Goal: Task Accomplishment & Management: Manage account settings

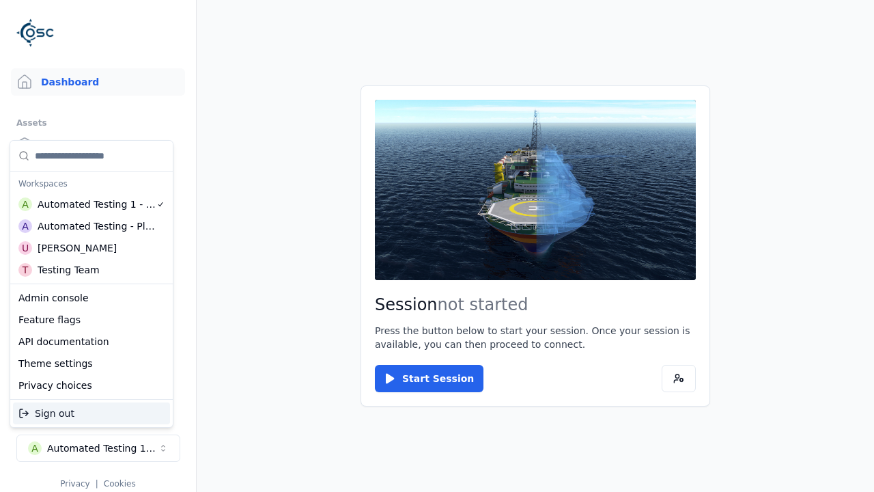
click at [91, 226] on div "Automated Testing - Playwright" at bounding box center [97, 226] width 118 height 14
click at [437, 246] on html "Support Dashboard Assets 3D Models Scenes Datasets Recordings Support Documenta…" at bounding box center [437, 246] width 874 height 492
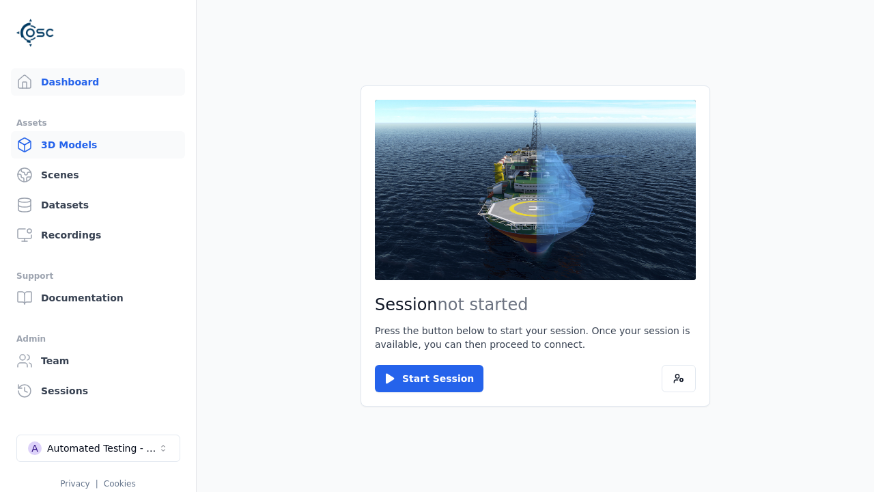
click at [98, 145] on link "3D Models" at bounding box center [98, 144] width 174 height 27
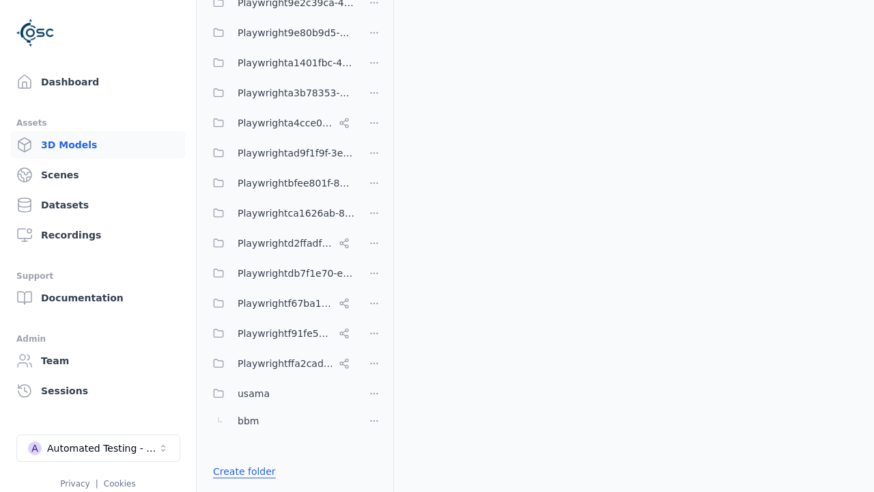
click at [240, 471] on link "Create folder" at bounding box center [244, 471] width 63 height 14
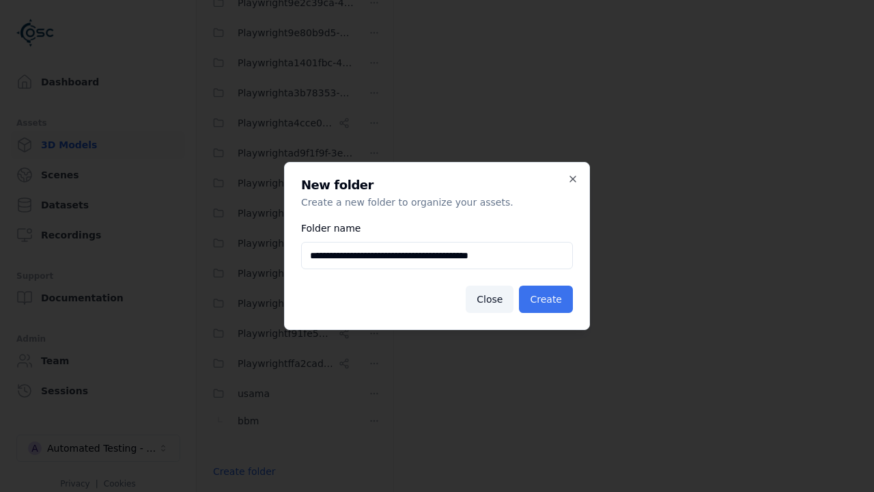
type input "**********"
click at [547, 299] on button "Create" at bounding box center [546, 298] width 54 height 27
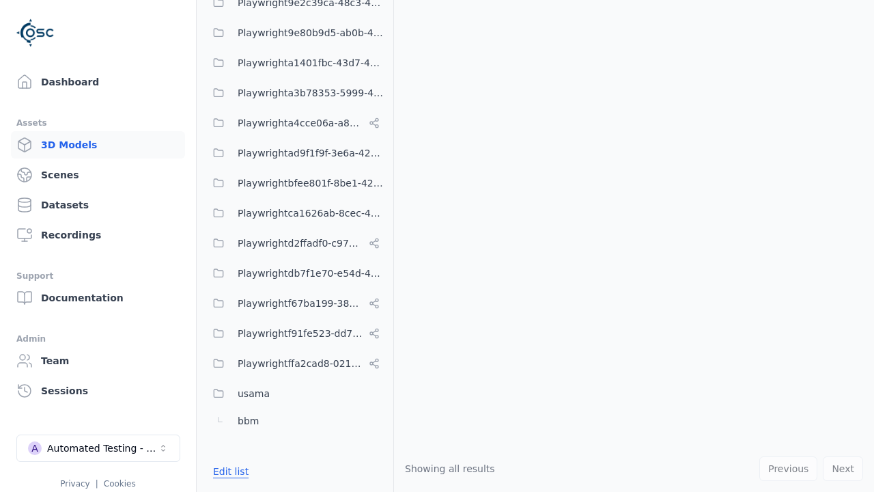
click at [228, 471] on button "Edit list" at bounding box center [231, 471] width 52 height 25
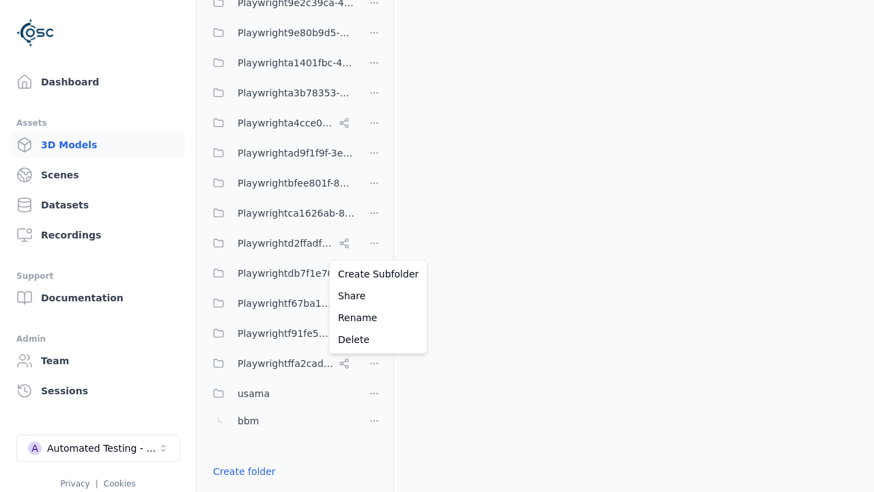
click at [374, 246] on html "Support Dashboard Assets 3D Models Scenes Datasets Recordings Support Documenta…" at bounding box center [437, 246] width 874 height 492
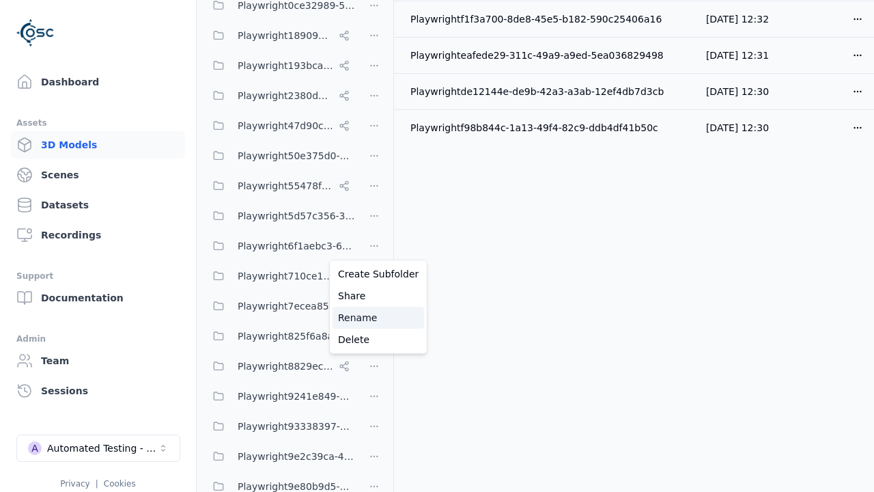
click at [373, 317] on div "Rename" at bounding box center [377, 318] width 91 height 22
